Goal: Use online tool/utility

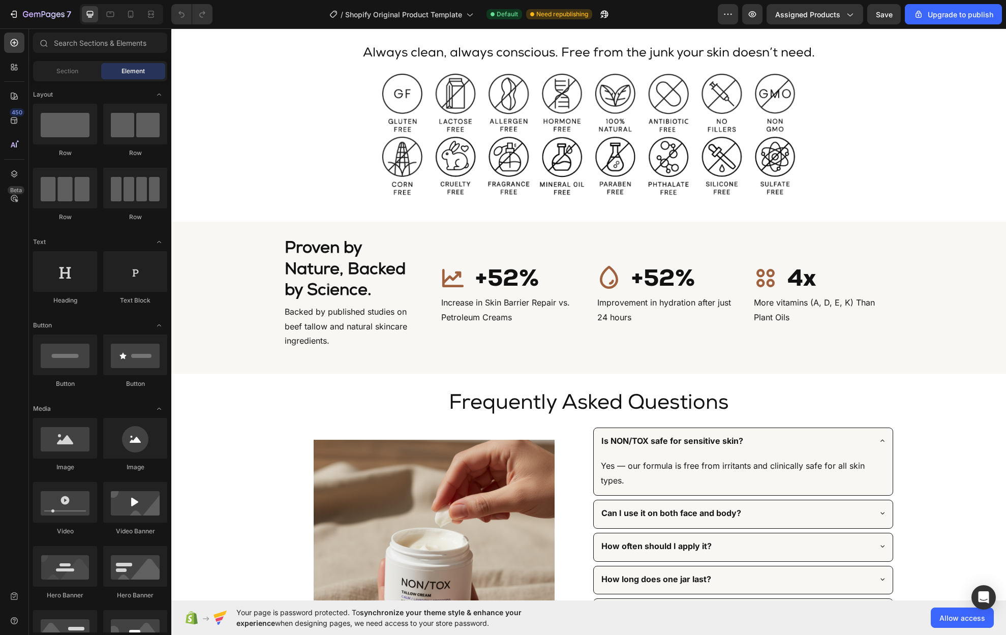
scroll to position [2324, 0]
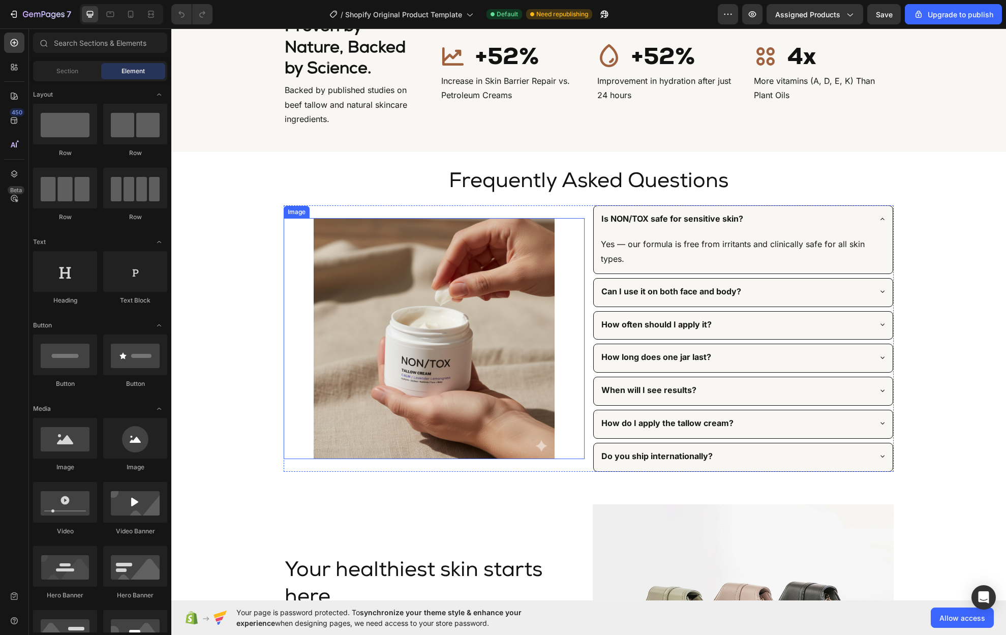
click at [445, 364] on img at bounding box center [434, 338] width 241 height 241
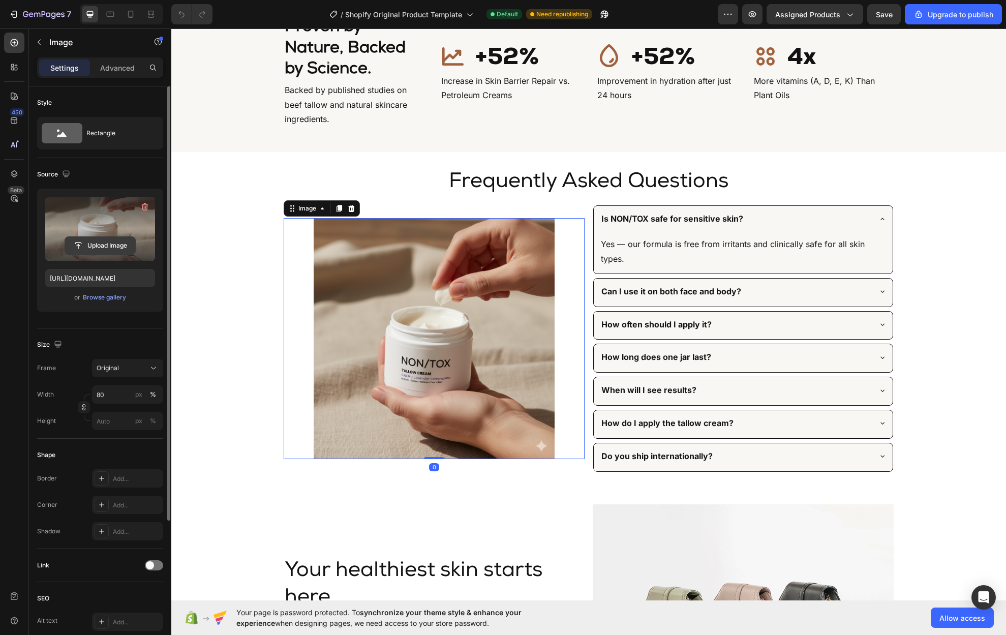
click at [92, 246] on input "file" at bounding box center [100, 245] width 70 height 17
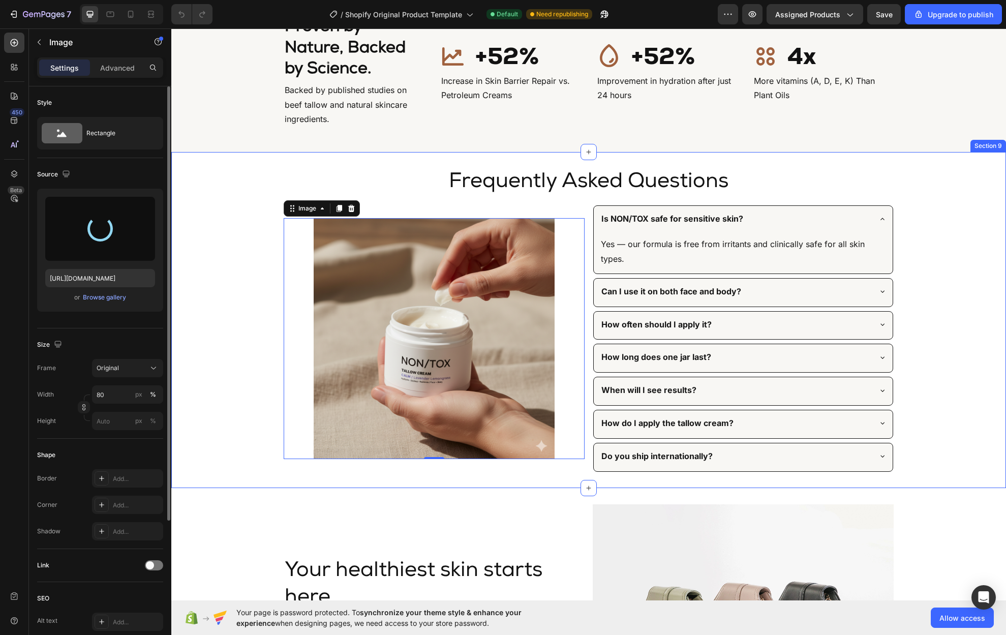
type input "[URL][DOMAIN_NAME]"
click at [260, 395] on div "Frequently Asked Questions Heading Row Image 0 Is NON/TOX safe for sensitive sk…" at bounding box center [588, 319] width 835 height 303
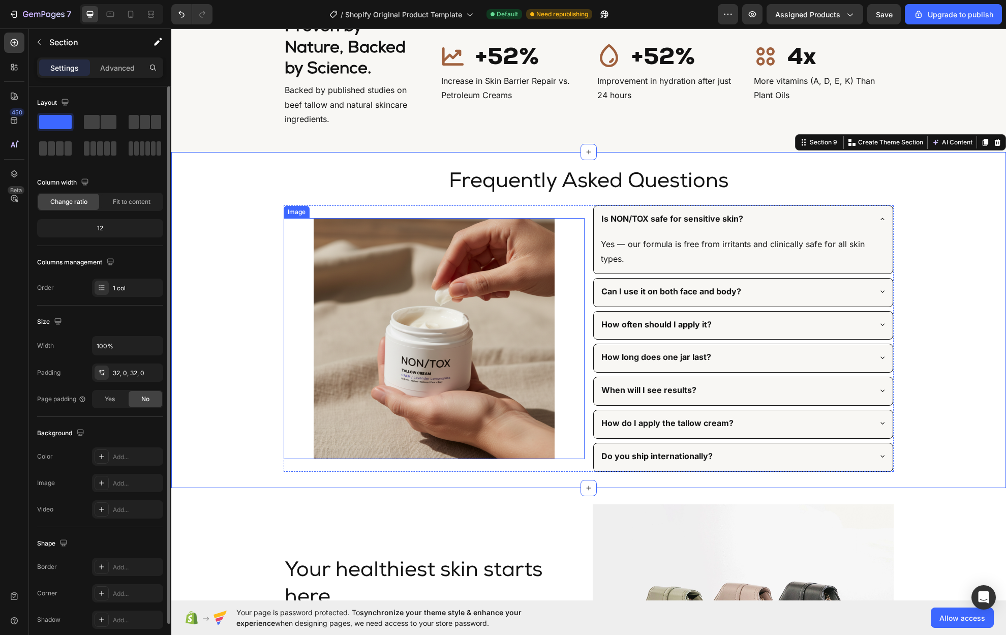
click at [386, 330] on img at bounding box center [434, 338] width 241 height 241
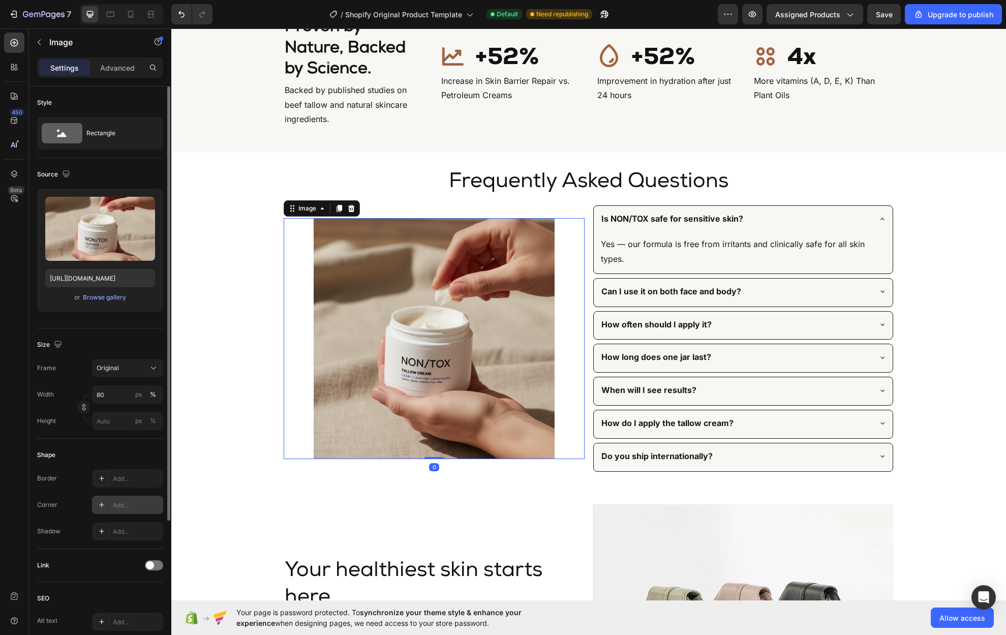
click at [103, 509] on div at bounding box center [102, 505] width 14 height 14
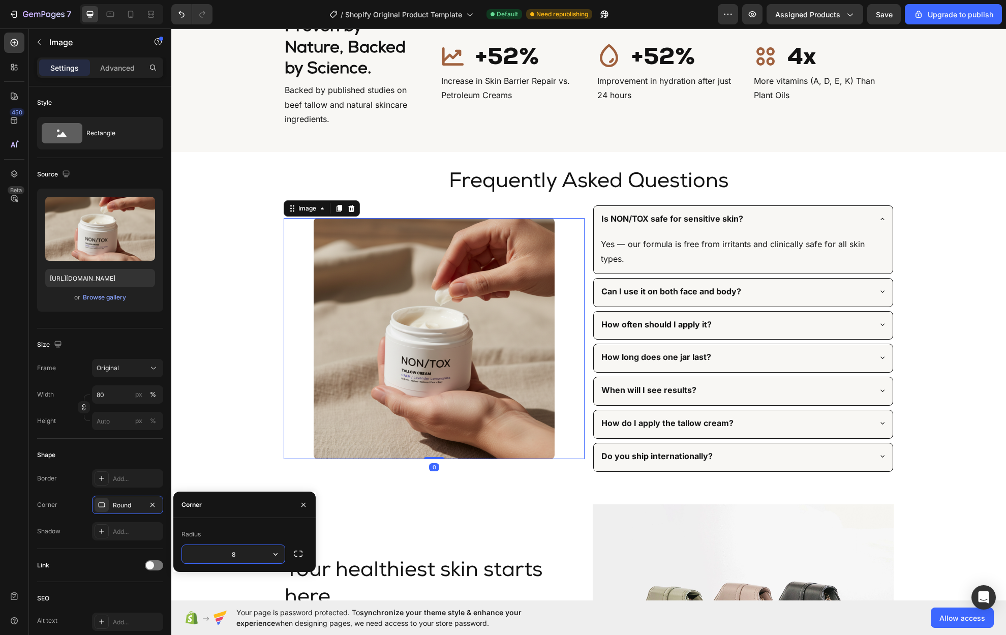
click at [199, 443] on div "Frequently Asked Questions Heading Row Image 0 Is NON/TOX safe for sensitive sk…" at bounding box center [588, 319] width 835 height 303
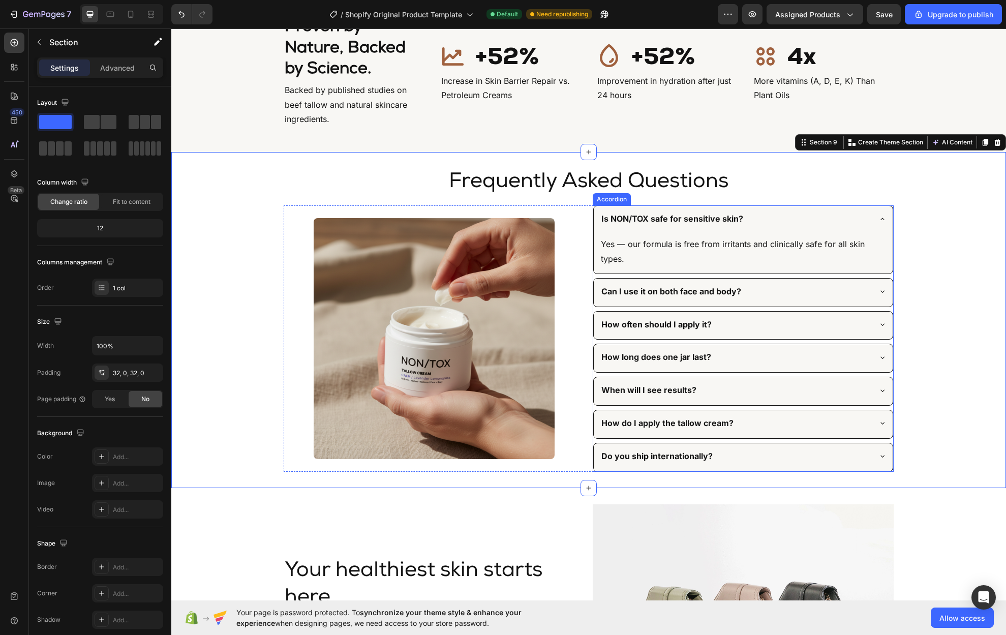
click at [880, 219] on icon at bounding box center [882, 219] width 4 height 2
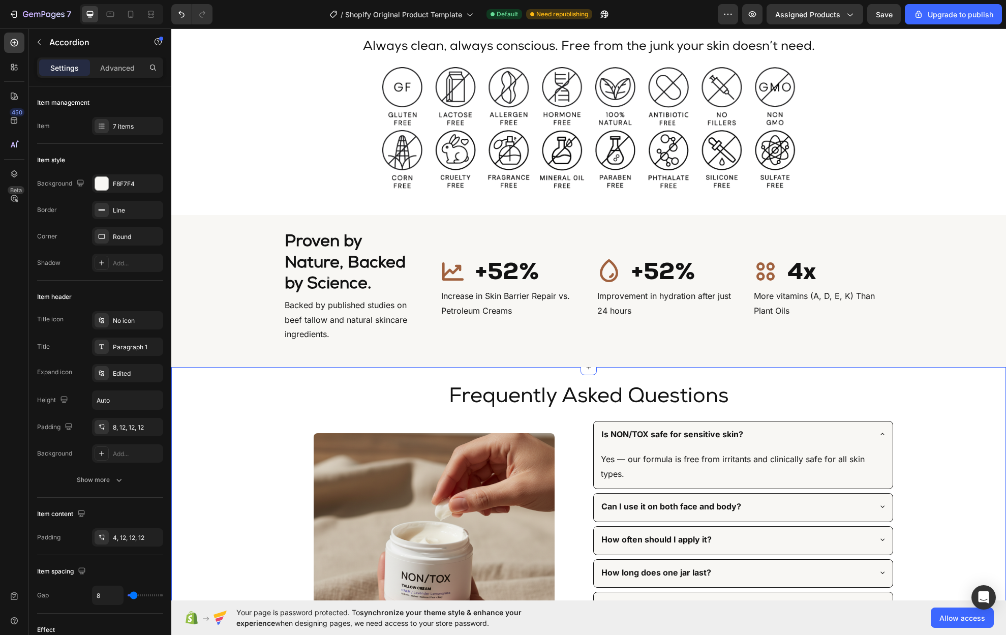
scroll to position [2470, 0]
